Goal: Transaction & Acquisition: Subscribe to service/newsletter

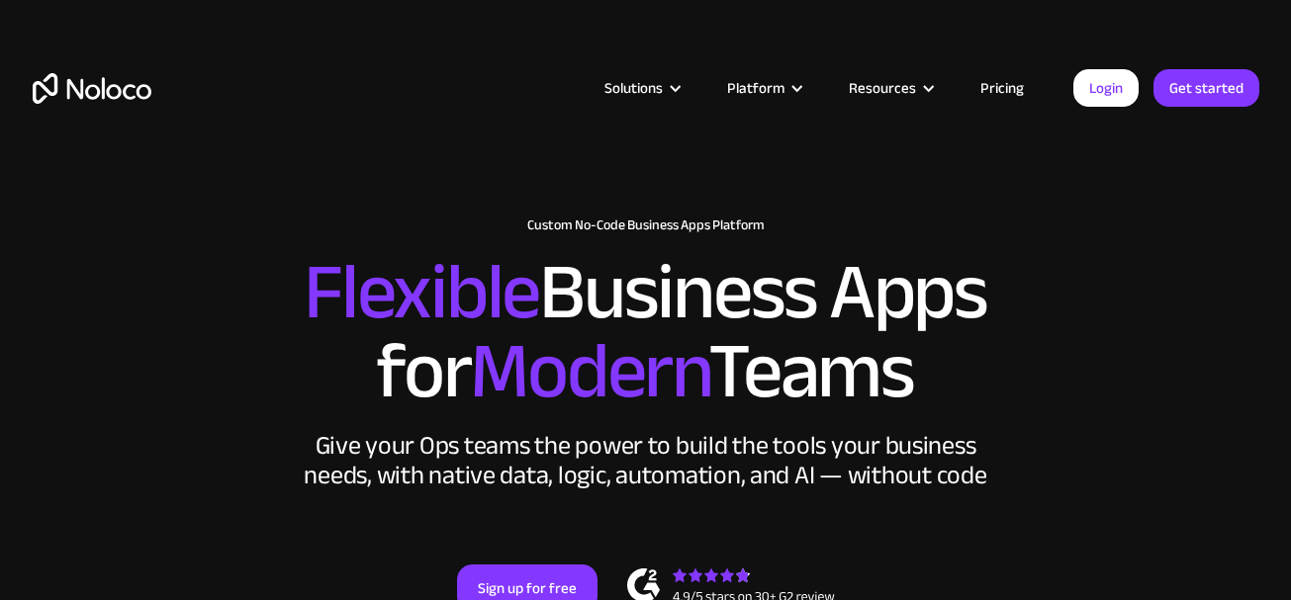
click at [1020, 89] on link "Pricing" at bounding box center [1001, 88] width 93 height 26
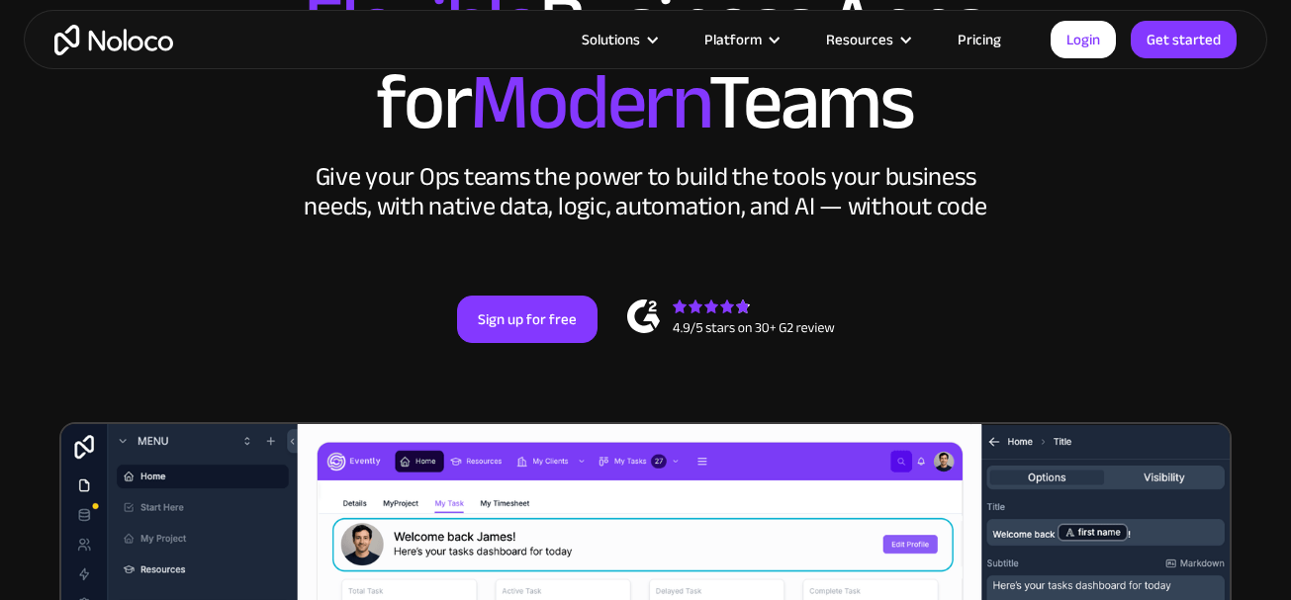
scroll to position [297, 0]
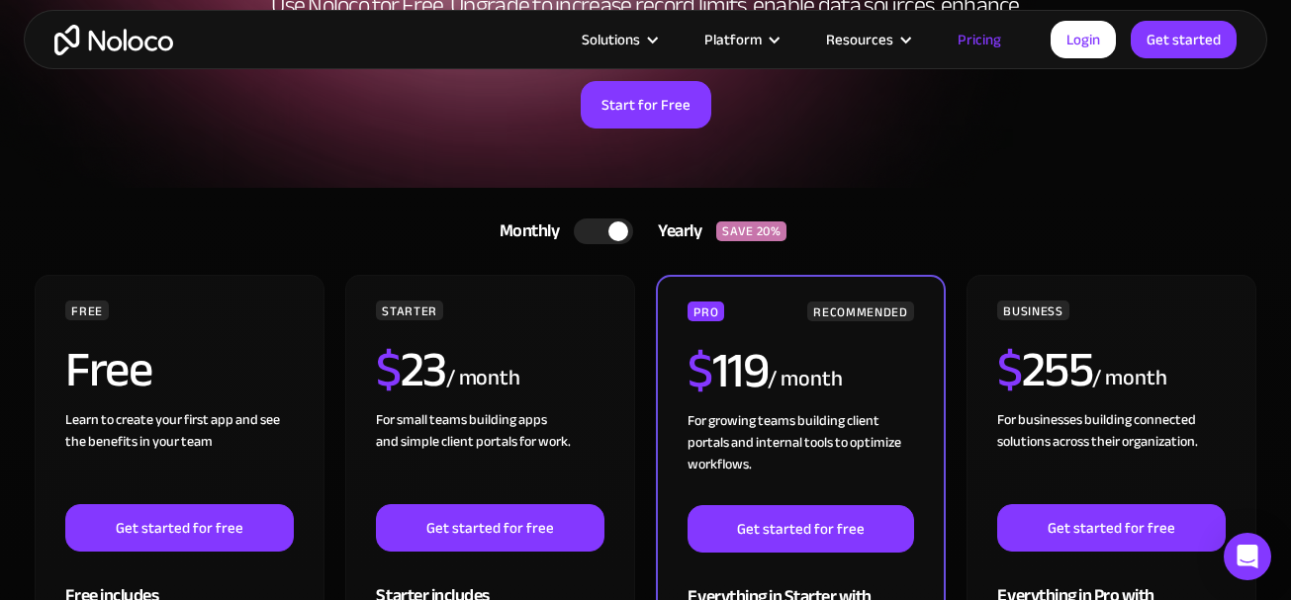
scroll to position [198, 0]
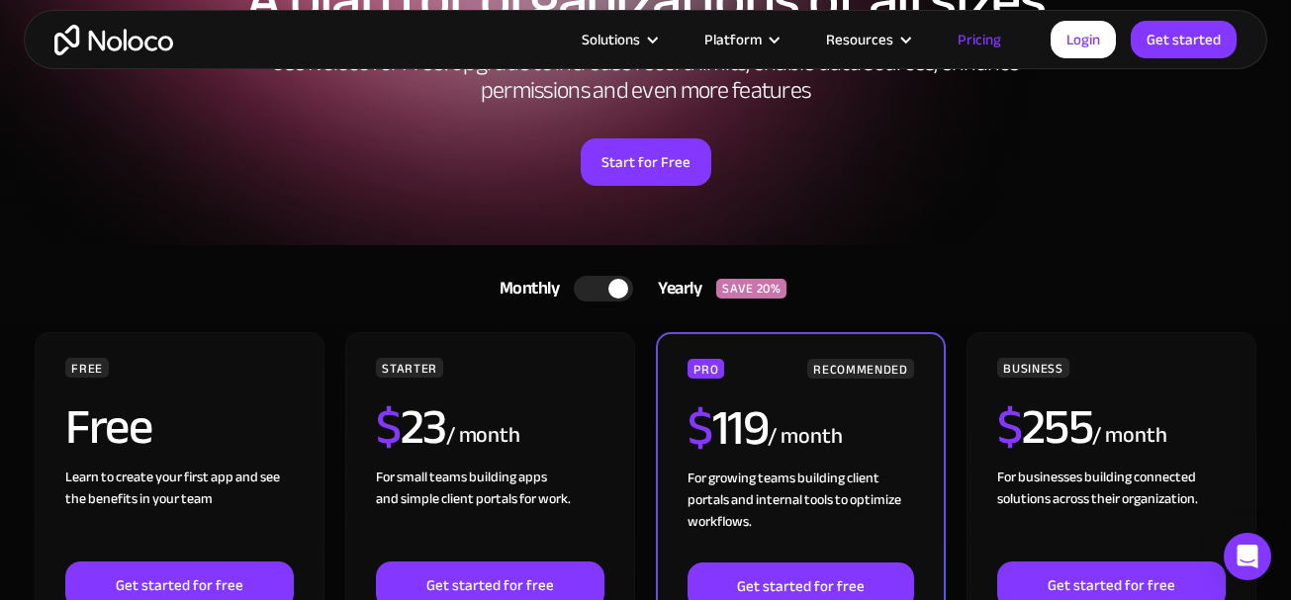
click at [591, 289] on div at bounding box center [603, 289] width 59 height 26
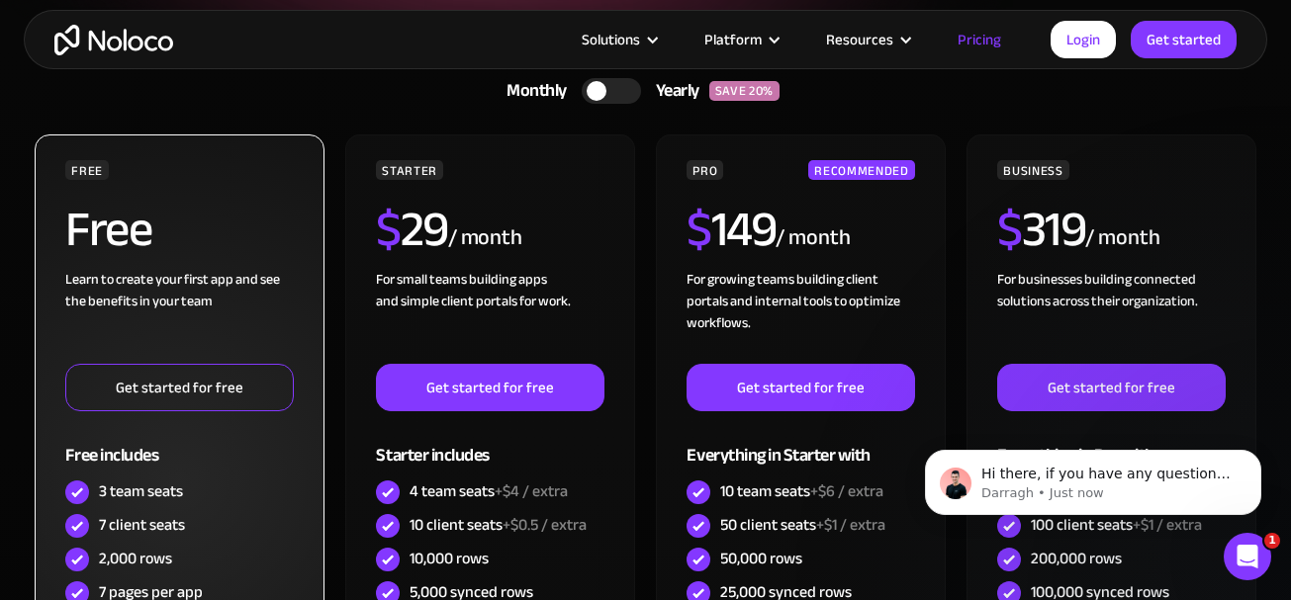
scroll to position [0, 0]
click at [169, 393] on link "Get started for free" at bounding box center [178, 387] width 227 height 47
